Goal: Check status: Check status

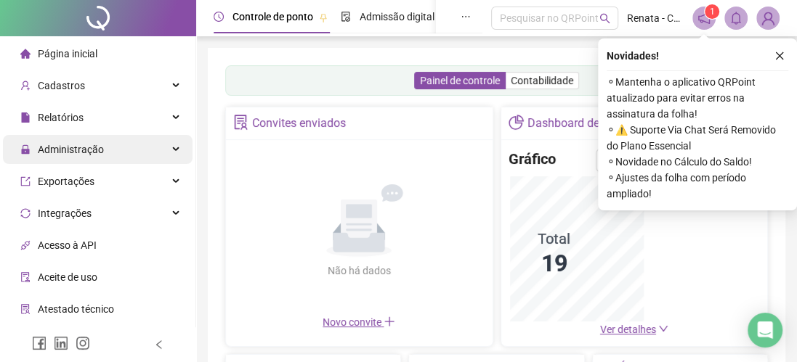
click at [101, 150] on span "Administração" at bounding box center [71, 150] width 66 height 12
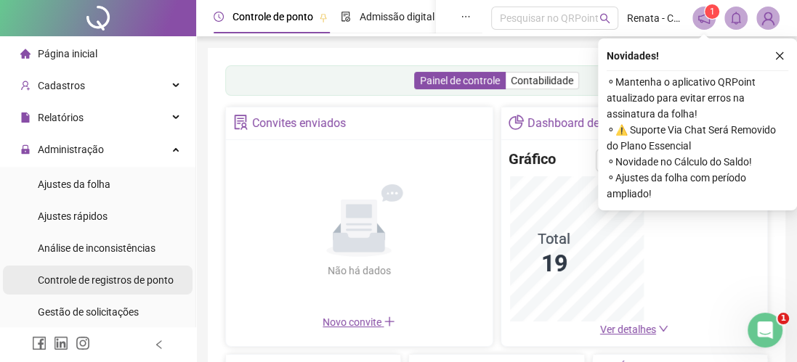
click at [116, 280] on span "Controle de registros de ponto" at bounding box center [106, 281] width 136 height 12
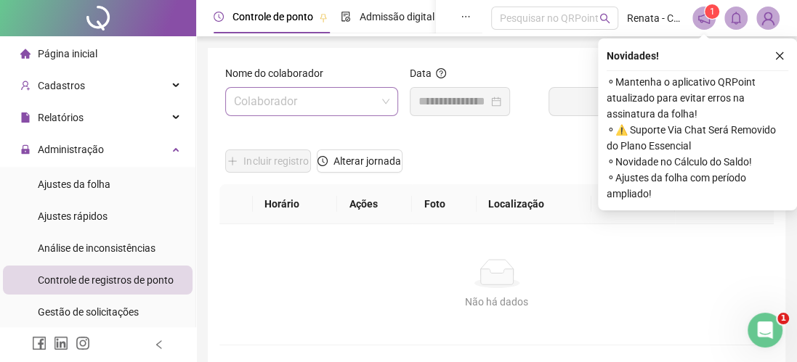
click at [311, 101] on input "search" at bounding box center [305, 102] width 142 height 28
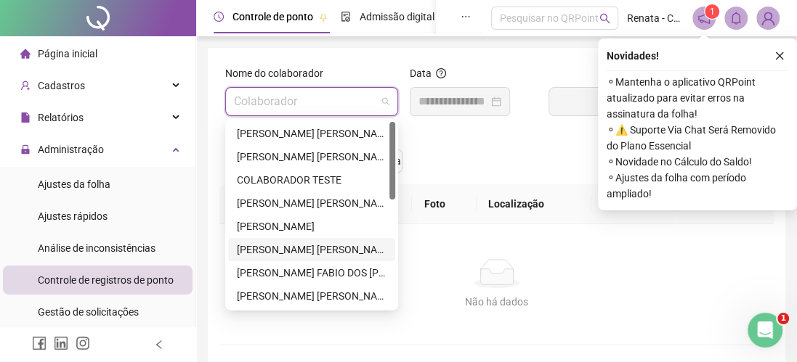
click at [303, 251] on div "[PERSON_NAME] [PERSON_NAME]" at bounding box center [312, 250] width 150 height 16
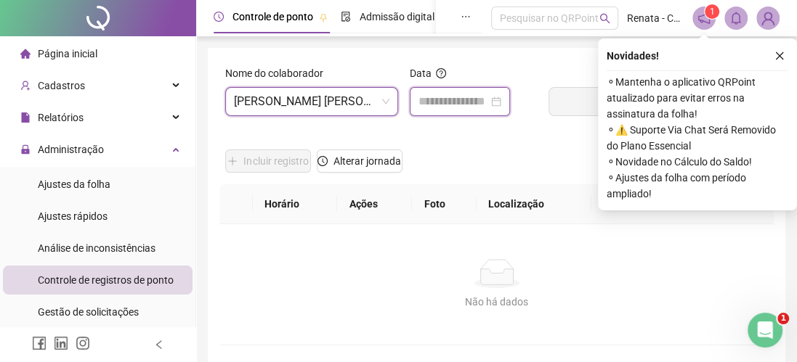
click at [477, 100] on input at bounding box center [453, 101] width 70 height 17
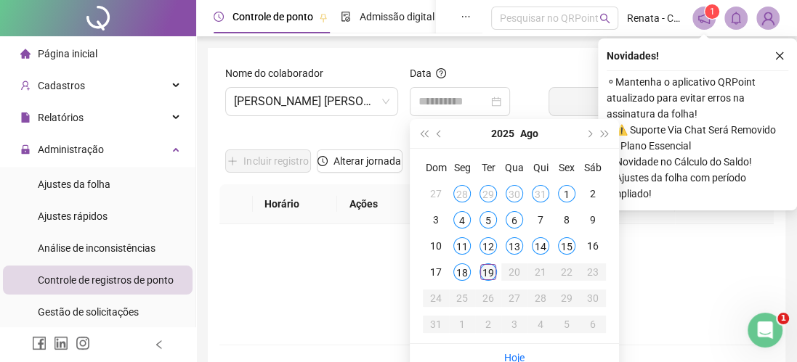
click at [486, 272] on div "19" at bounding box center [487, 272] width 17 height 17
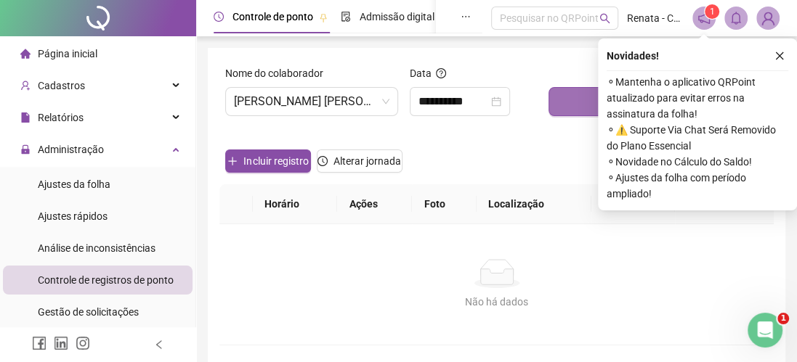
click at [582, 97] on button "Buscar registros" at bounding box center [657, 101] width 219 height 29
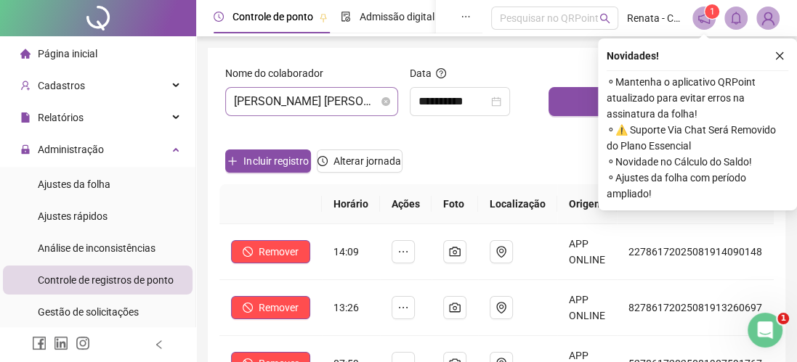
click at [357, 102] on span "[PERSON_NAME] [PERSON_NAME]" at bounding box center [311, 102] width 155 height 28
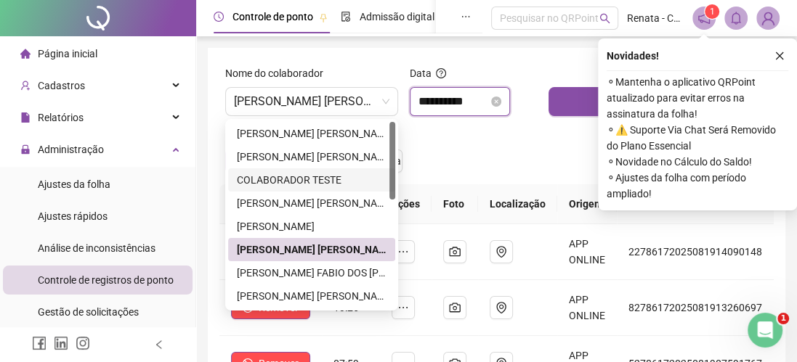
click at [487, 102] on input "**********" at bounding box center [453, 101] width 70 height 17
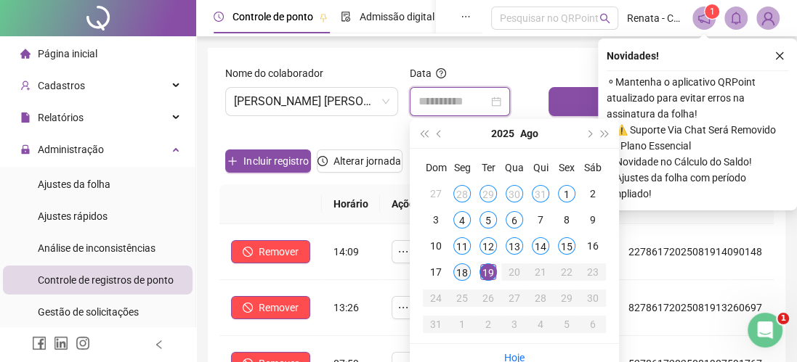
type input "**********"
click at [462, 270] on div "18" at bounding box center [461, 272] width 17 height 17
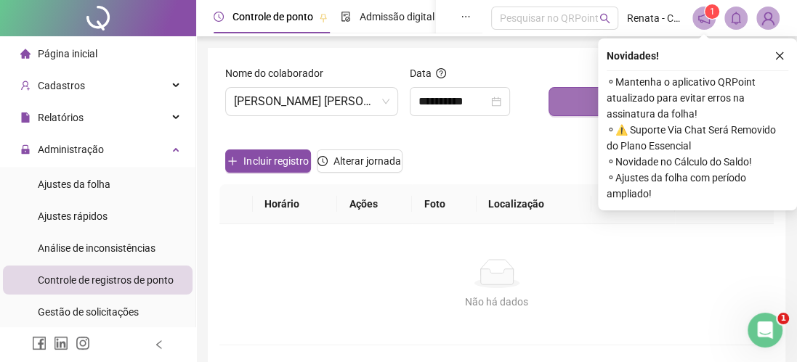
click at [578, 95] on button "Buscar registros" at bounding box center [657, 101] width 219 height 29
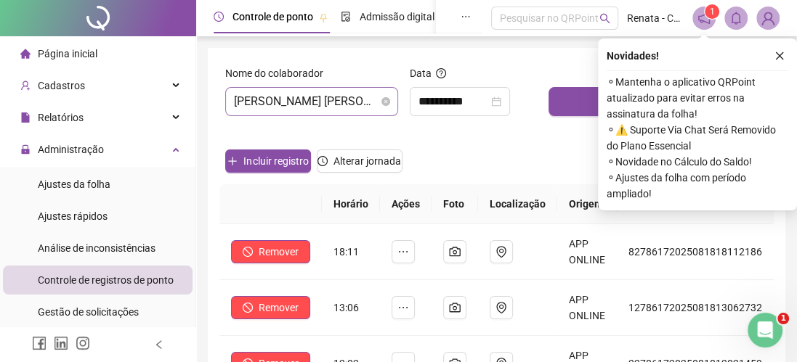
click at [286, 100] on span "[PERSON_NAME] [PERSON_NAME]" at bounding box center [311, 102] width 155 height 28
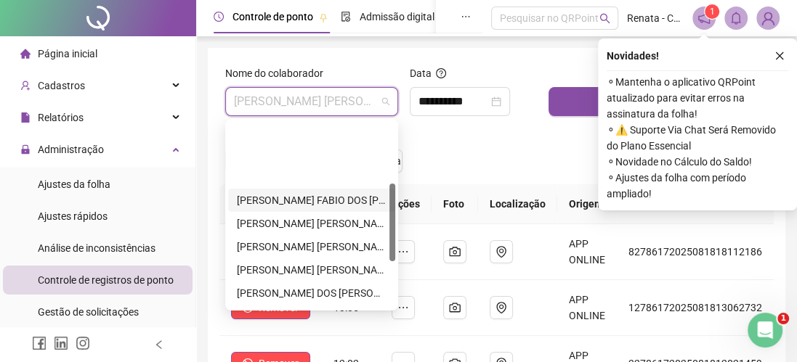
scroll to position [145, 0]
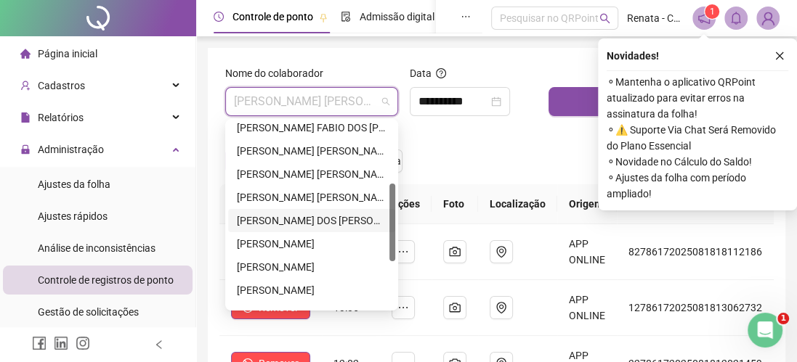
click at [287, 219] on div "[PERSON_NAME] DOS [PERSON_NAME]" at bounding box center [312, 221] width 150 height 16
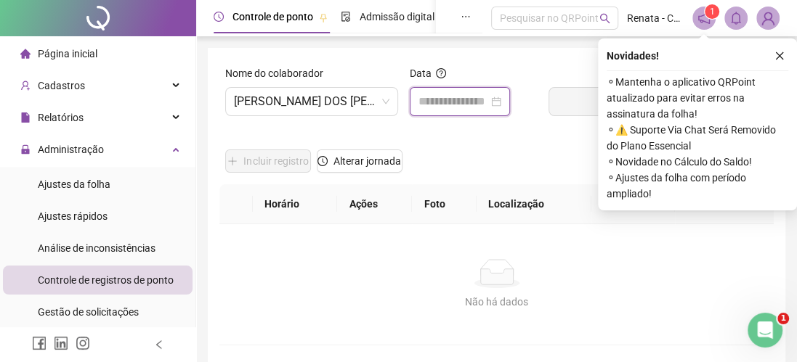
click at [450, 102] on input at bounding box center [453, 101] width 70 height 17
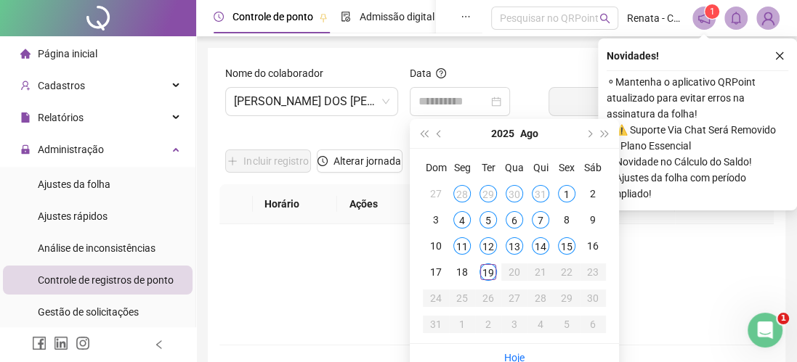
click at [486, 270] on div "19" at bounding box center [487, 272] width 17 height 17
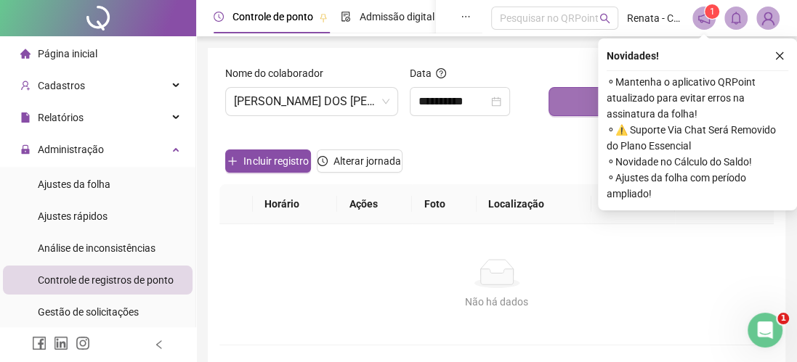
click at [573, 100] on button "Buscar registros" at bounding box center [657, 101] width 219 height 29
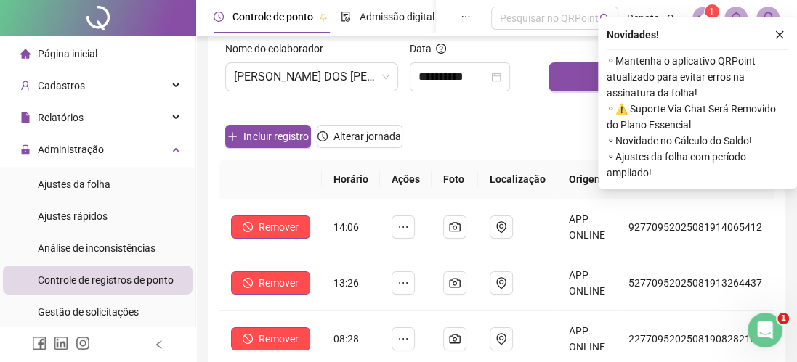
scroll to position [0, 0]
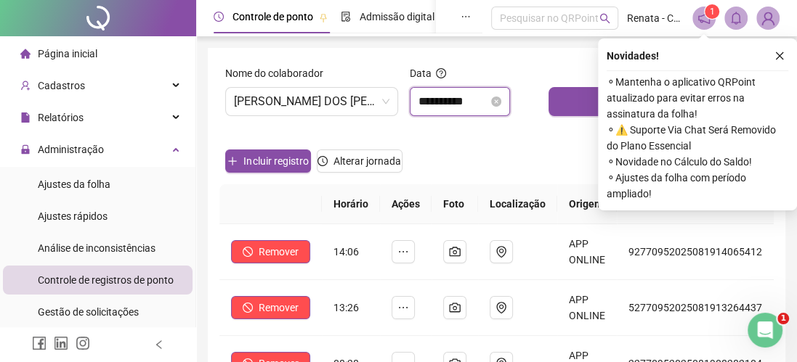
click at [446, 97] on input "**********" at bounding box center [453, 101] width 70 height 17
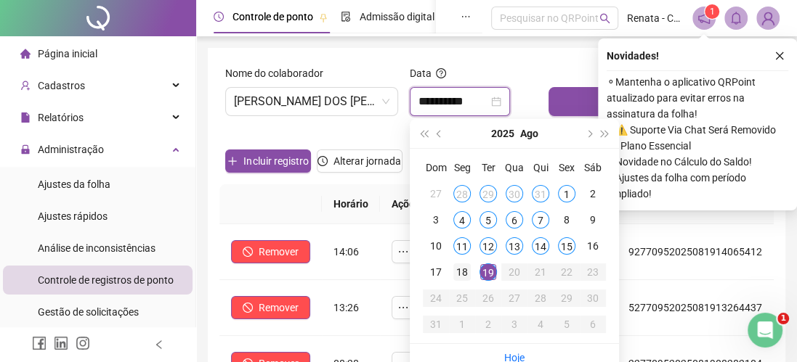
type input "**********"
click at [461, 269] on div "18" at bounding box center [461, 272] width 17 height 17
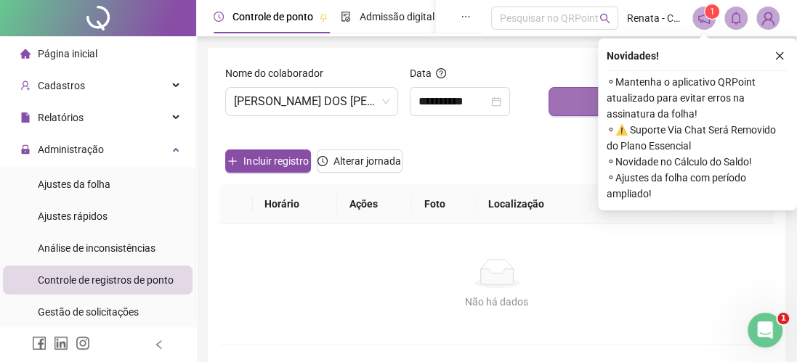
click at [579, 100] on button "Buscar registros" at bounding box center [657, 101] width 219 height 29
click at [572, 99] on button "Buscar registros" at bounding box center [657, 101] width 219 height 29
click at [777, 53] on icon "close" at bounding box center [780, 56] width 8 height 8
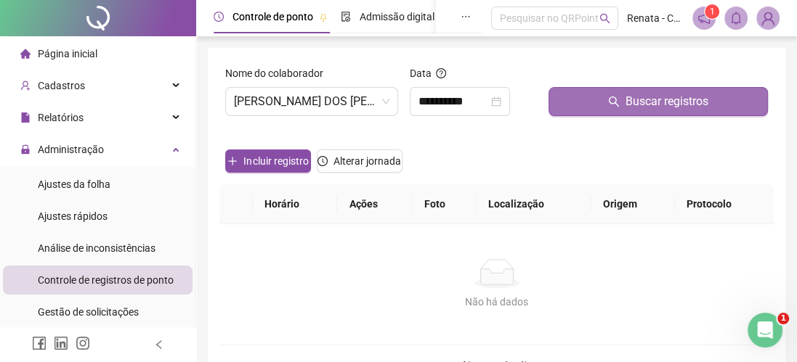
click at [667, 94] on span "Buscar registros" at bounding box center [666, 101] width 83 height 17
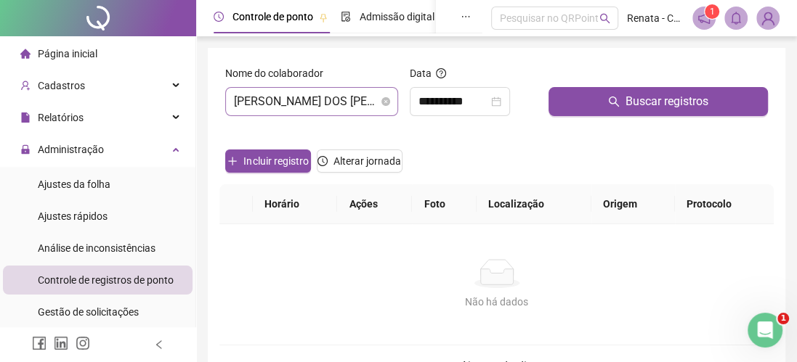
click at [315, 101] on span "[PERSON_NAME] DOS [PERSON_NAME]" at bounding box center [311, 102] width 155 height 28
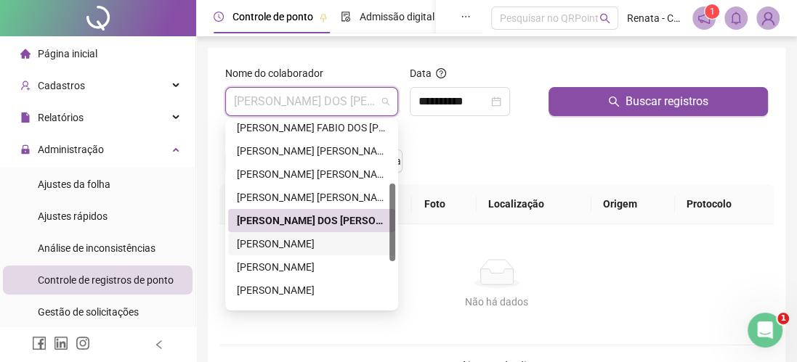
click at [303, 248] on div "[PERSON_NAME]" at bounding box center [312, 244] width 150 height 16
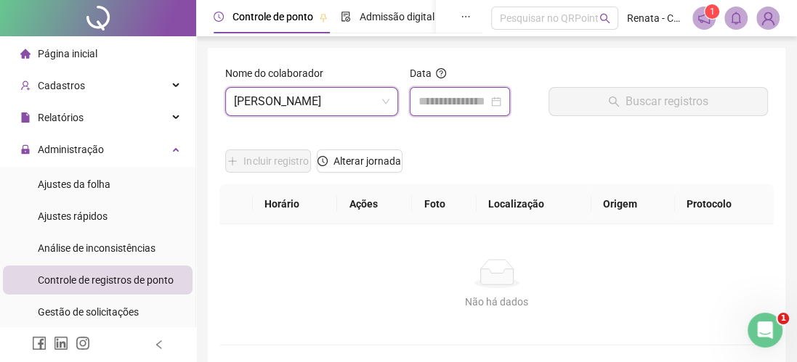
click at [464, 104] on input at bounding box center [453, 101] width 70 height 17
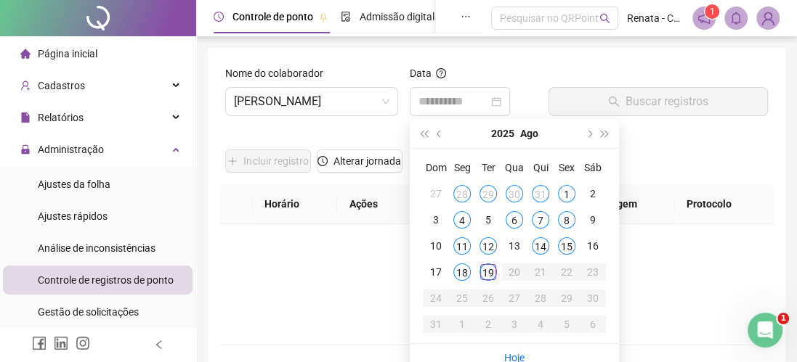
click at [485, 271] on div "19" at bounding box center [487, 272] width 17 height 17
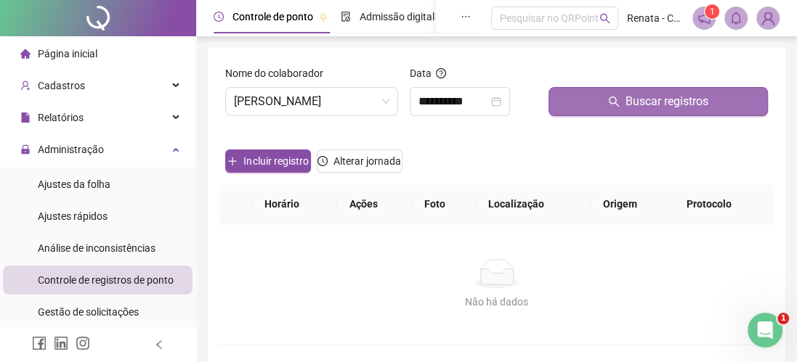
click at [633, 101] on span "Buscar registros" at bounding box center [666, 101] width 83 height 17
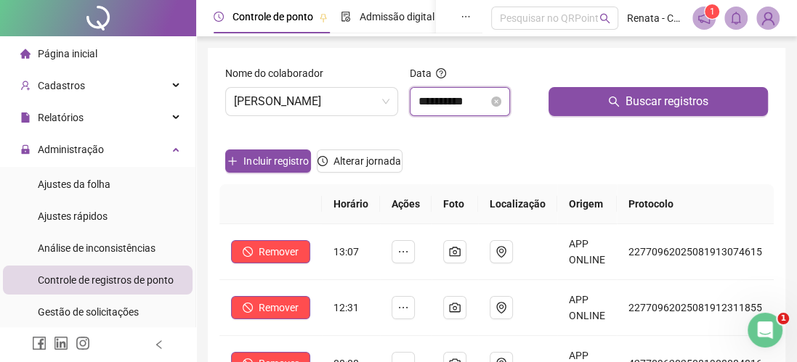
click at [448, 97] on input "**********" at bounding box center [453, 101] width 70 height 17
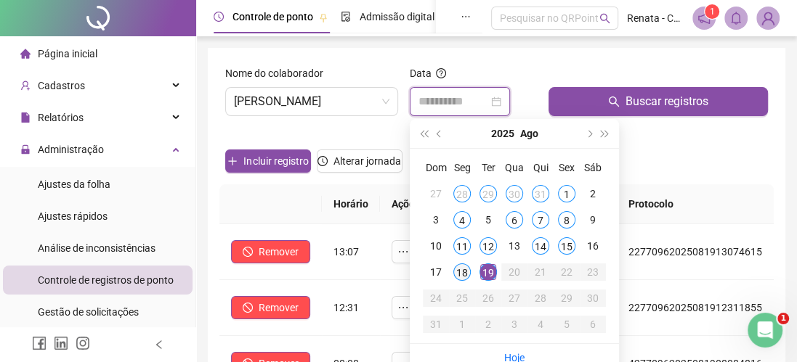
type input "**********"
click at [463, 268] on div "18" at bounding box center [461, 272] width 17 height 17
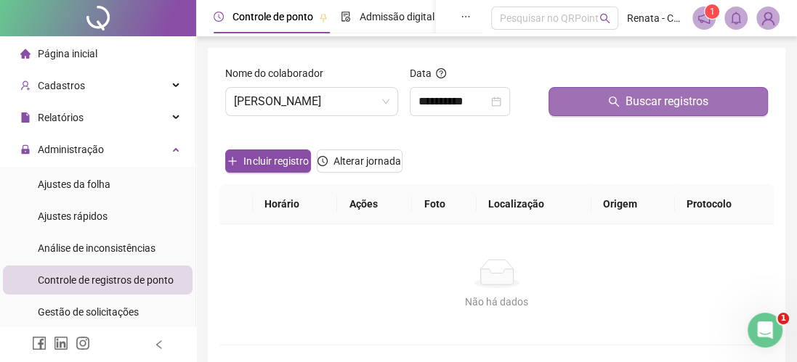
click at [638, 100] on span "Buscar registros" at bounding box center [666, 101] width 83 height 17
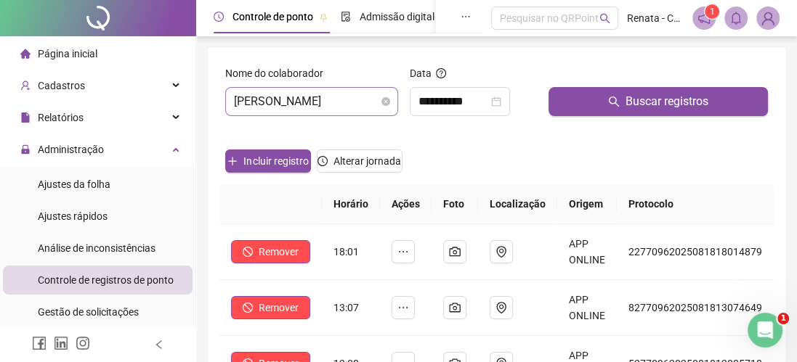
click at [319, 103] on span "[PERSON_NAME]" at bounding box center [311, 102] width 155 height 28
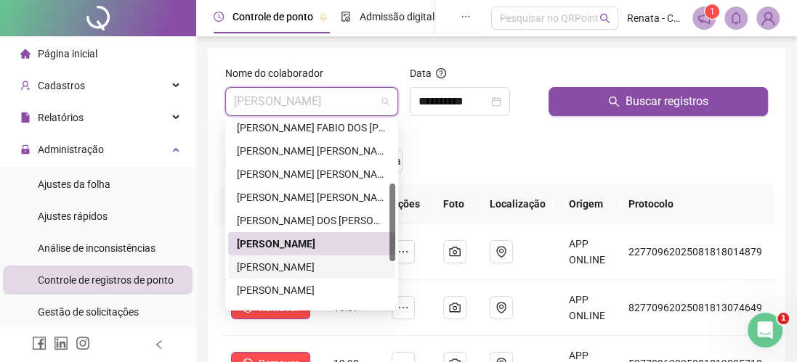
click at [300, 266] on div "[PERSON_NAME]" at bounding box center [312, 267] width 150 height 16
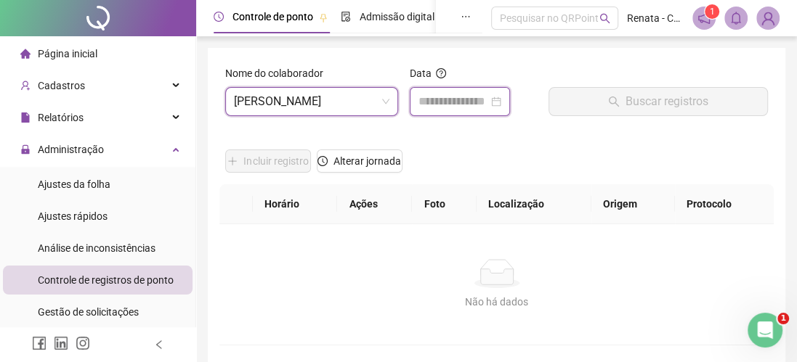
click at [461, 99] on input at bounding box center [453, 101] width 70 height 17
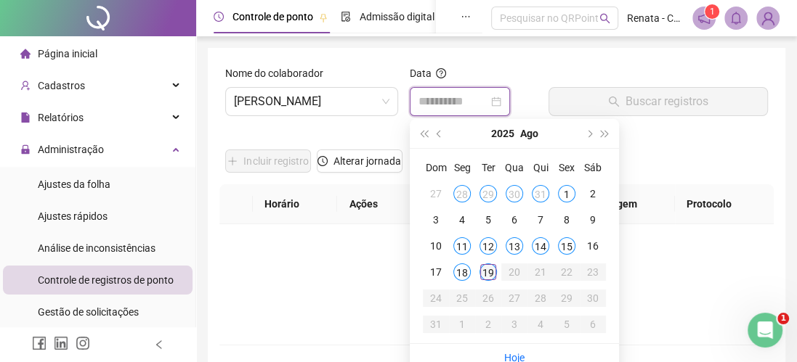
type input "**********"
click at [485, 271] on div "19" at bounding box center [487, 272] width 17 height 17
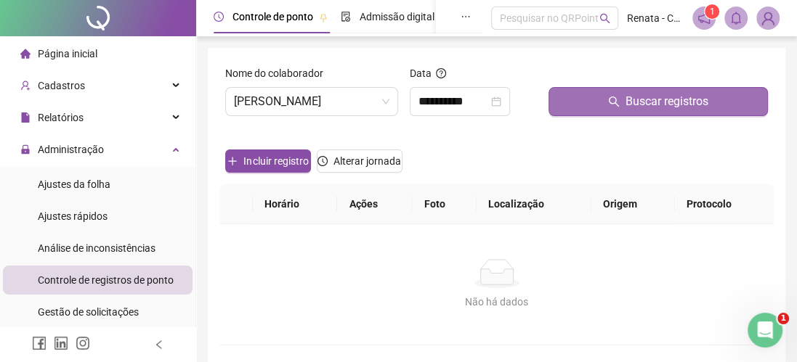
click at [633, 101] on span "Buscar registros" at bounding box center [666, 101] width 83 height 17
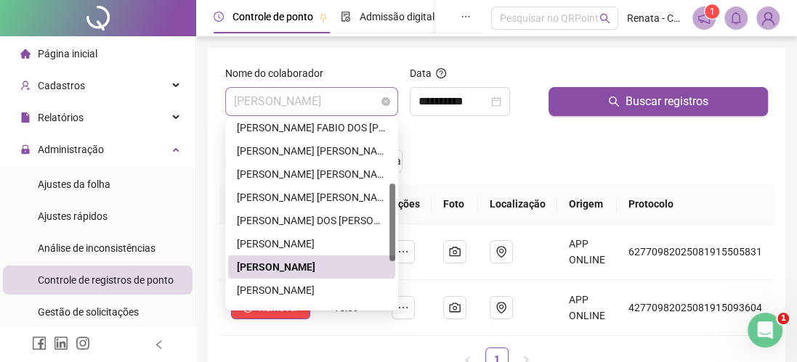
click at [351, 102] on span "[PERSON_NAME]" at bounding box center [311, 102] width 155 height 28
click at [289, 286] on div "[PERSON_NAME]" at bounding box center [312, 291] width 150 height 16
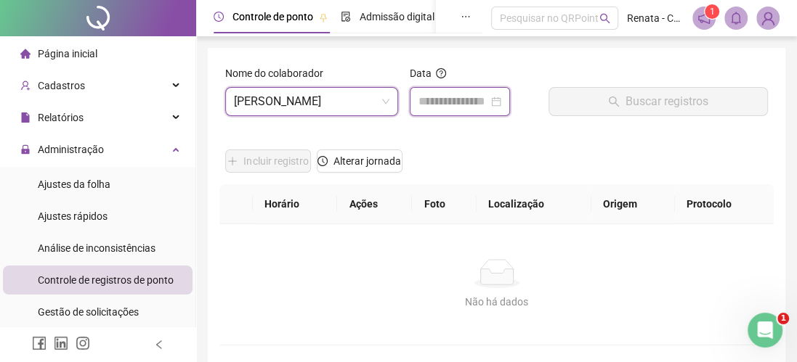
click at [488, 100] on input at bounding box center [453, 101] width 70 height 17
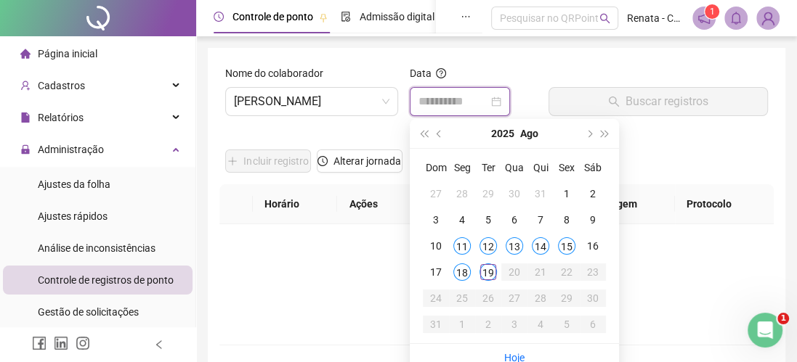
type input "**********"
click at [486, 275] on div "19" at bounding box center [487, 272] width 17 height 17
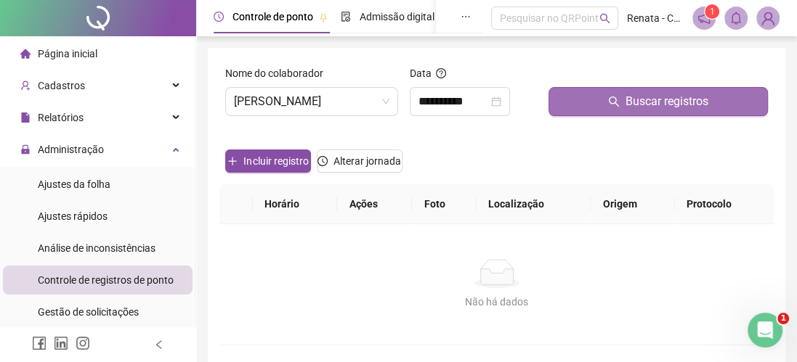
click at [620, 97] on icon "search" at bounding box center [614, 102] width 12 height 12
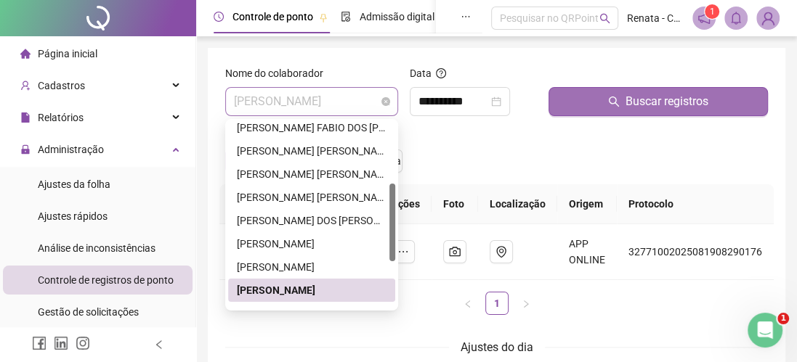
click at [292, 102] on span "[PERSON_NAME]" at bounding box center [311, 102] width 155 height 28
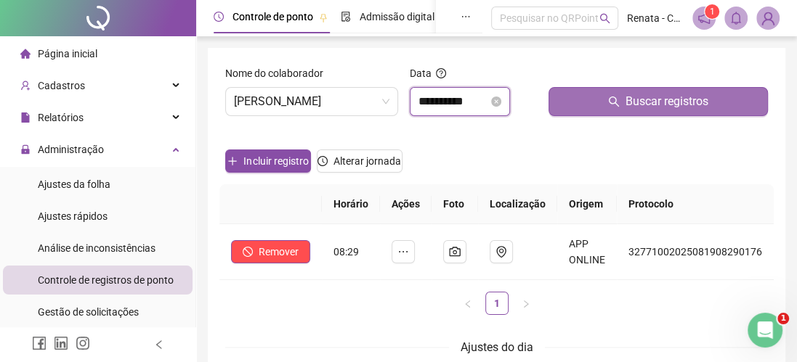
click at [470, 100] on input "**********" at bounding box center [453, 101] width 70 height 17
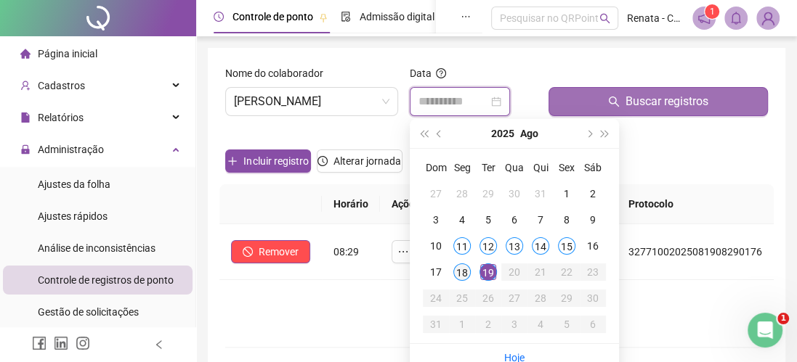
type input "**********"
click at [461, 268] on div "18" at bounding box center [461, 272] width 17 height 17
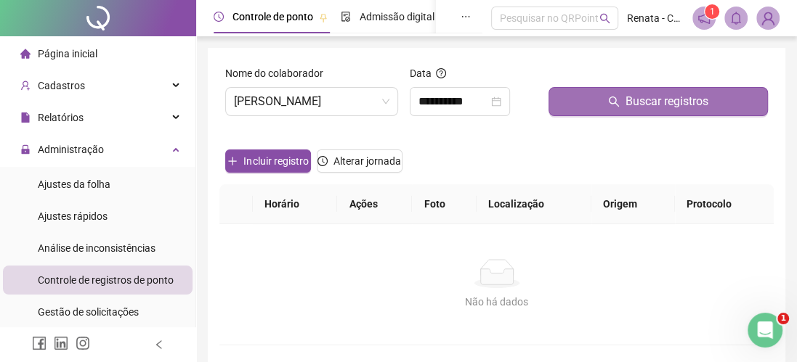
click at [619, 103] on icon "search" at bounding box center [614, 102] width 12 height 12
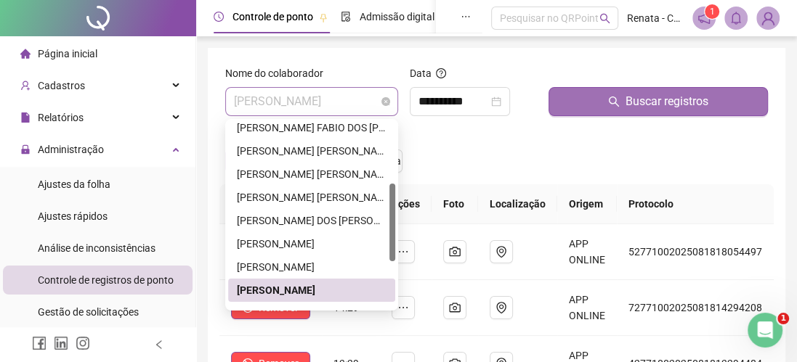
click at [341, 101] on span "[PERSON_NAME]" at bounding box center [311, 102] width 155 height 28
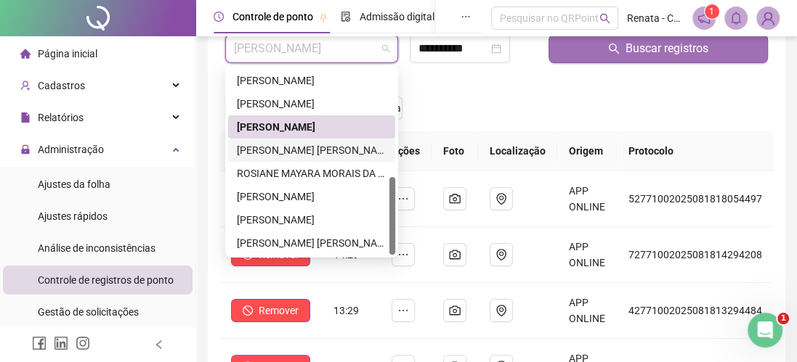
scroll to position [73, 0]
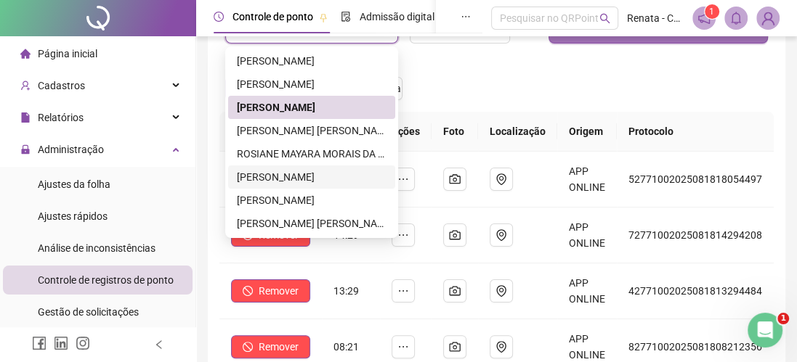
click at [324, 178] on div "[PERSON_NAME]" at bounding box center [312, 177] width 150 height 16
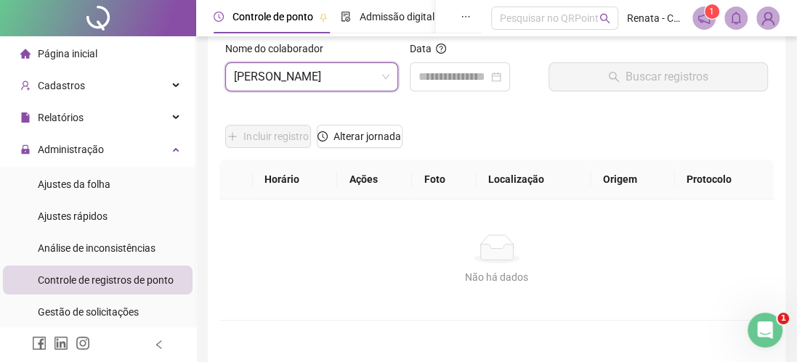
scroll to position [0, 0]
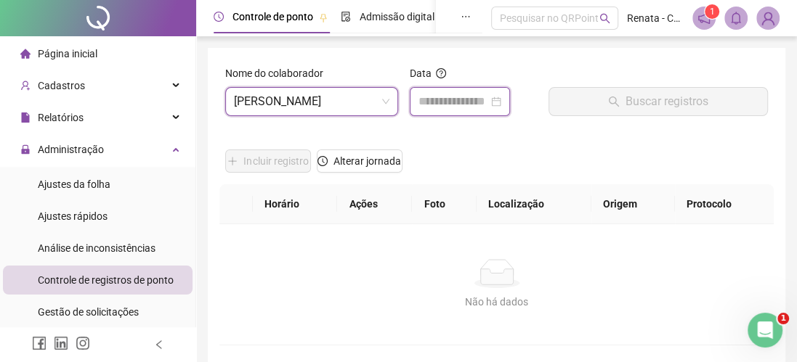
click at [463, 97] on input at bounding box center [453, 101] width 70 height 17
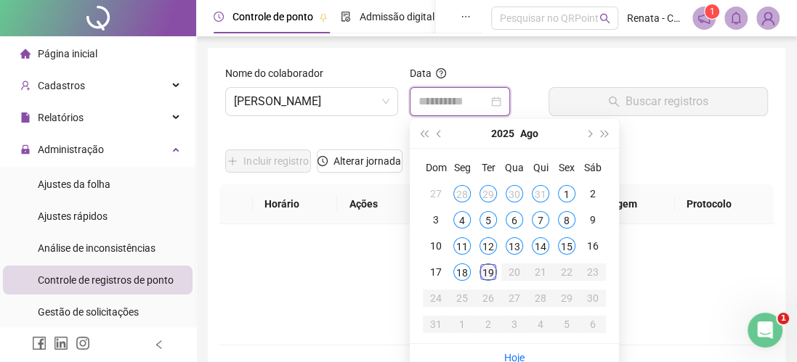
type input "**********"
click at [487, 270] on div "19" at bounding box center [487, 272] width 17 height 17
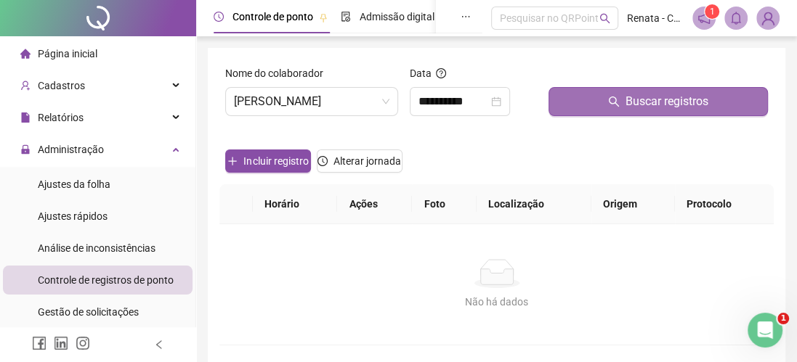
click at [618, 100] on icon "search" at bounding box center [614, 102] width 12 height 12
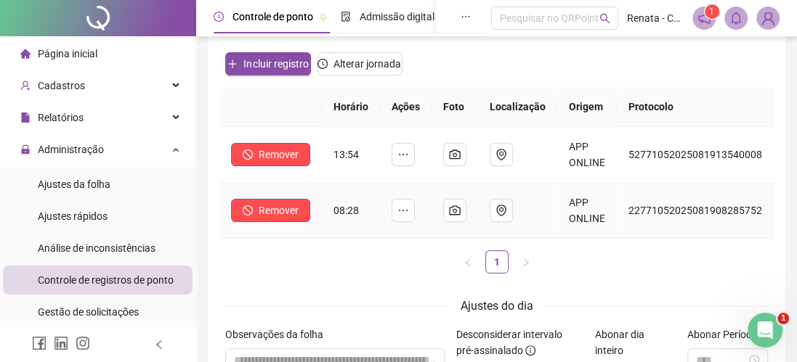
scroll to position [73, 0]
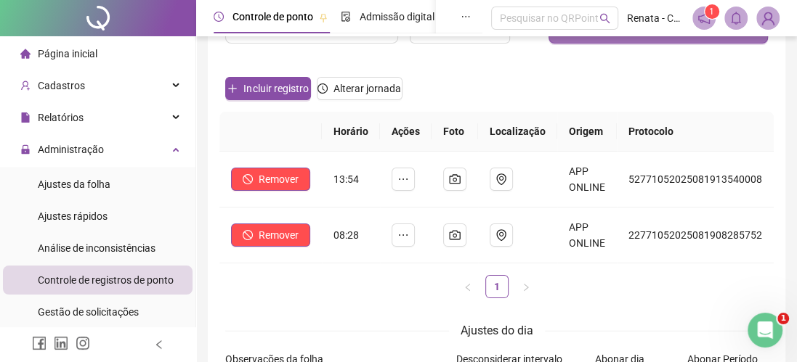
click at [319, 304] on div "Horário Ações Foto Localização Origem Protocolo Remover 13:54 APP ONLINE 527710…" at bounding box center [496, 211] width 554 height 198
